Goal: Information Seeking & Learning: Learn about a topic

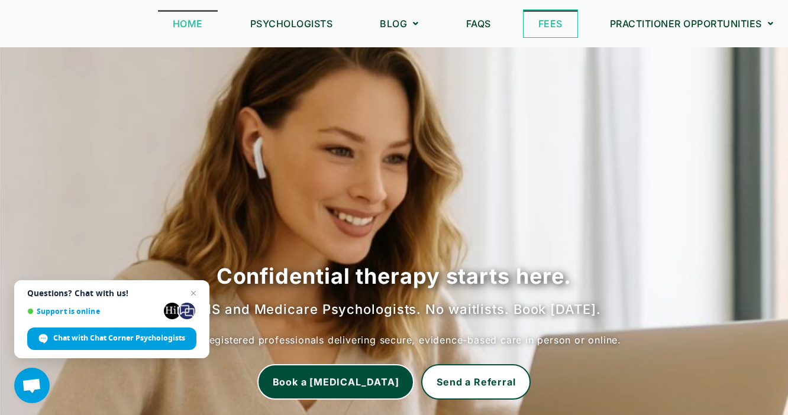
click at [539, 20] on link "Fees" at bounding box center [551, 23] width 54 height 27
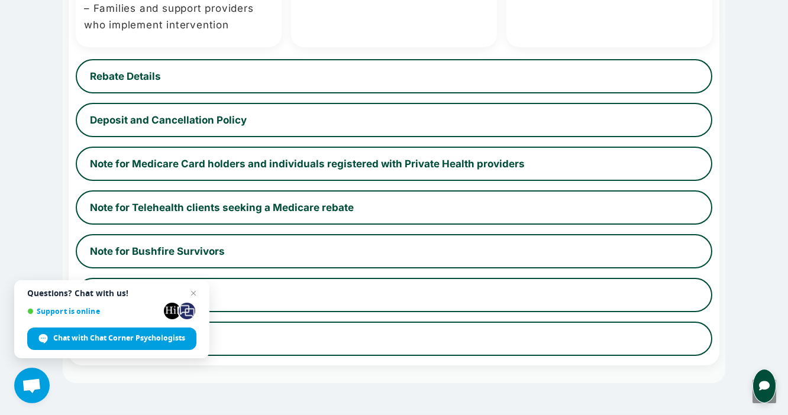
scroll to position [769, 0]
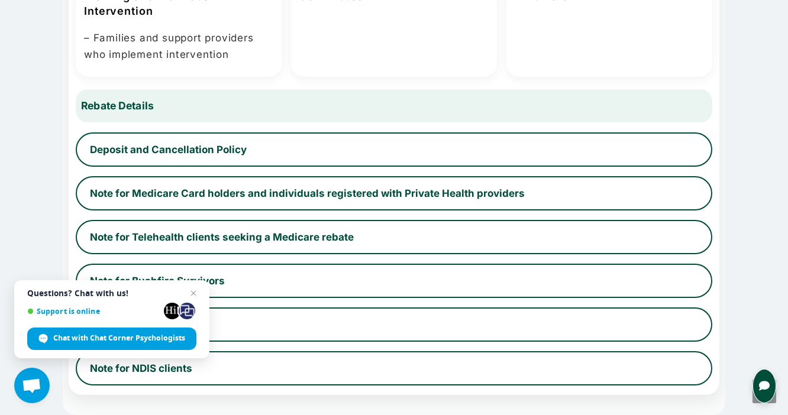
click at [455, 112] on button "Rebate Details" at bounding box center [394, 106] width 656 height 36
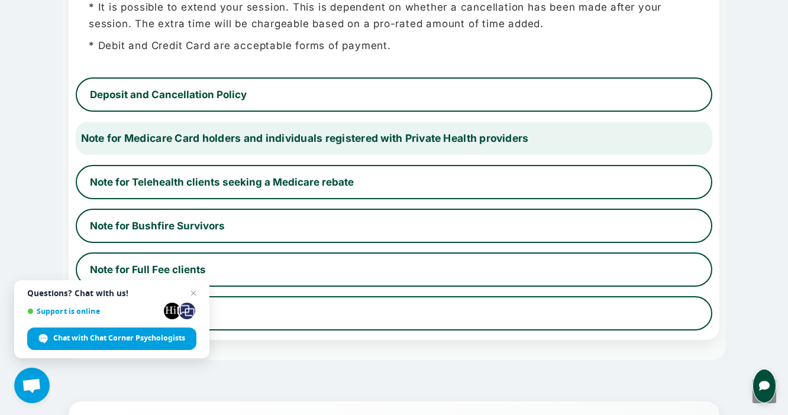
scroll to position [1138, 0]
click at [369, 181] on button "Note for Telehealth clients seeking a Medicare rebate" at bounding box center [394, 182] width 637 height 34
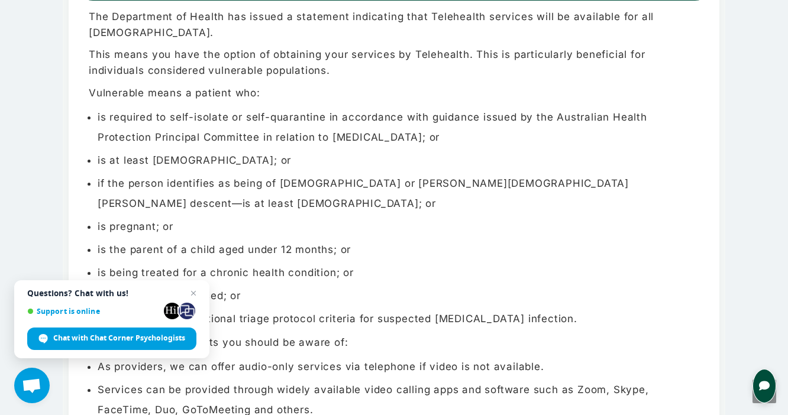
scroll to position [864, 0]
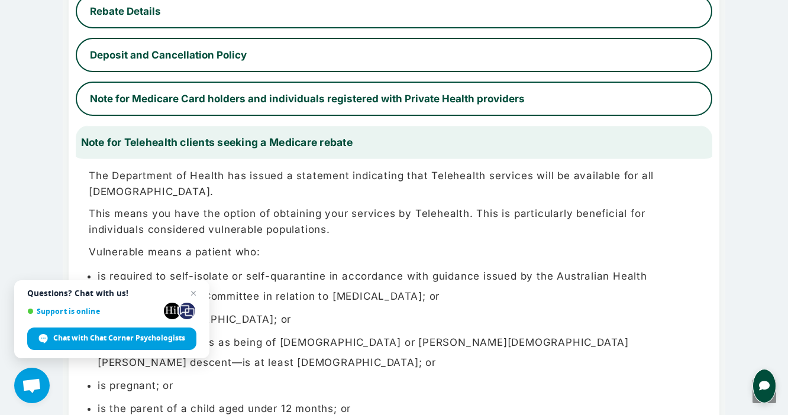
click at [252, 144] on button "Note for Telehealth clients seeking a Medicare rebate" at bounding box center [394, 143] width 656 height 36
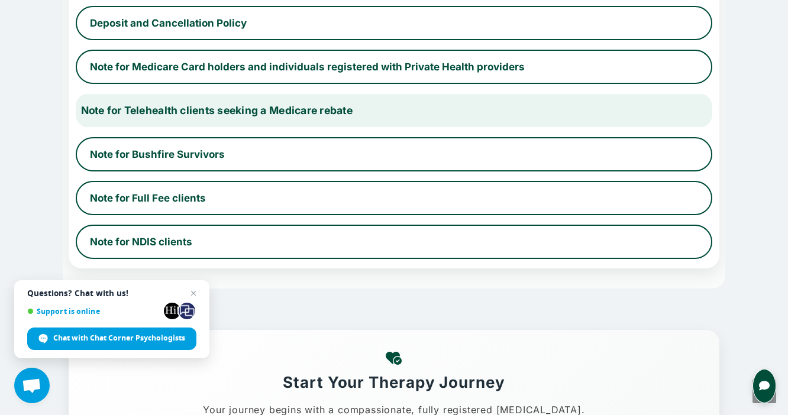
scroll to position [886, 0]
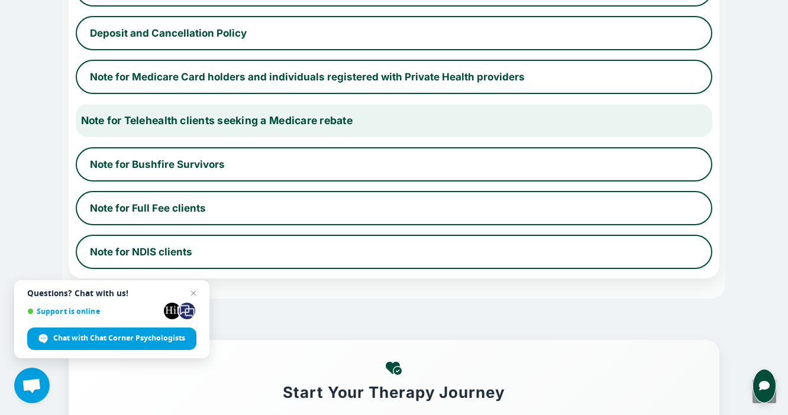
click at [299, 124] on button "Note for Telehealth clients seeking a Medicare rebate" at bounding box center [394, 121] width 656 height 36
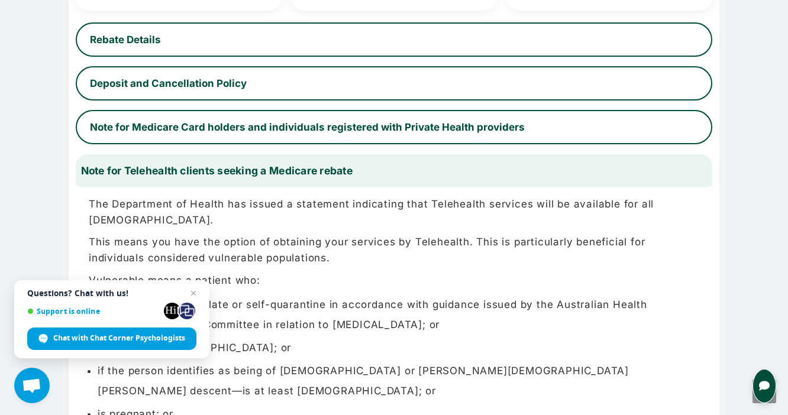
scroll to position [835, 0]
click at [273, 163] on button "Note for Telehealth clients seeking a Medicare rebate" at bounding box center [394, 172] width 656 height 36
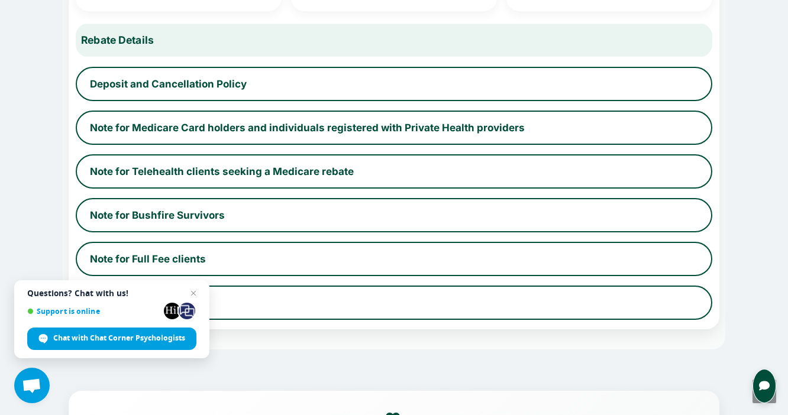
click at [226, 43] on button "Rebate Details" at bounding box center [394, 40] width 656 height 36
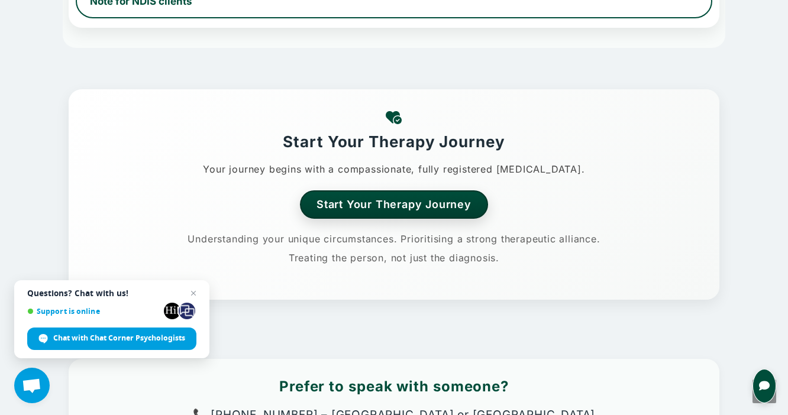
scroll to position [1451, 0]
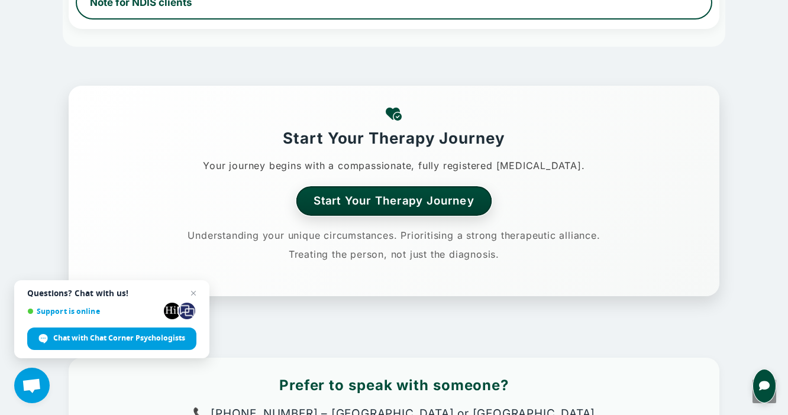
click at [361, 198] on link "Start Your Therapy Journey" at bounding box center [395, 200] width 196 height 29
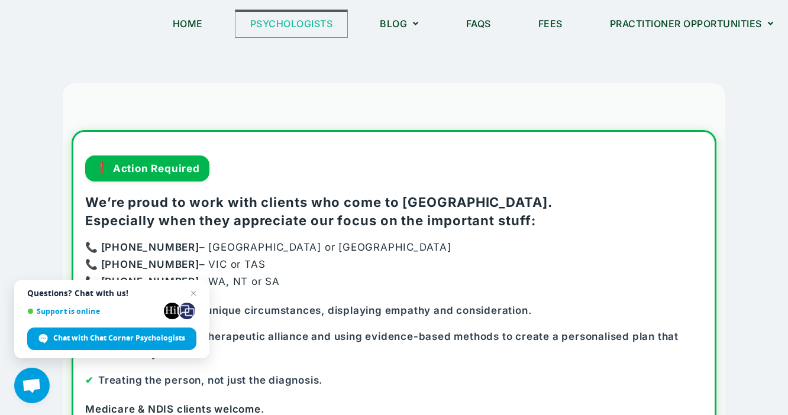
click at [310, 21] on link "Psychologists" at bounding box center [292, 23] width 112 height 27
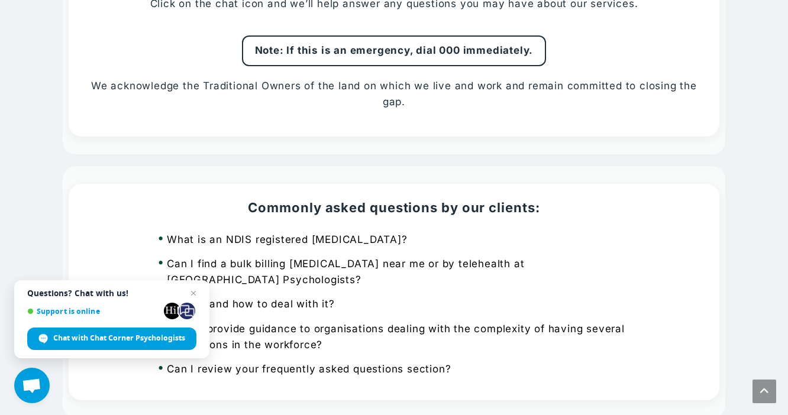
scroll to position [1095, 0]
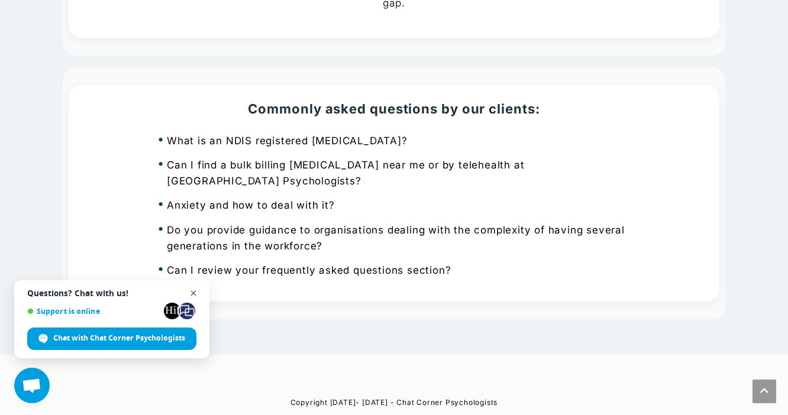
click at [192, 294] on span "Open chat" at bounding box center [193, 293] width 15 height 15
